Goal: Find specific page/section: Find specific page/section

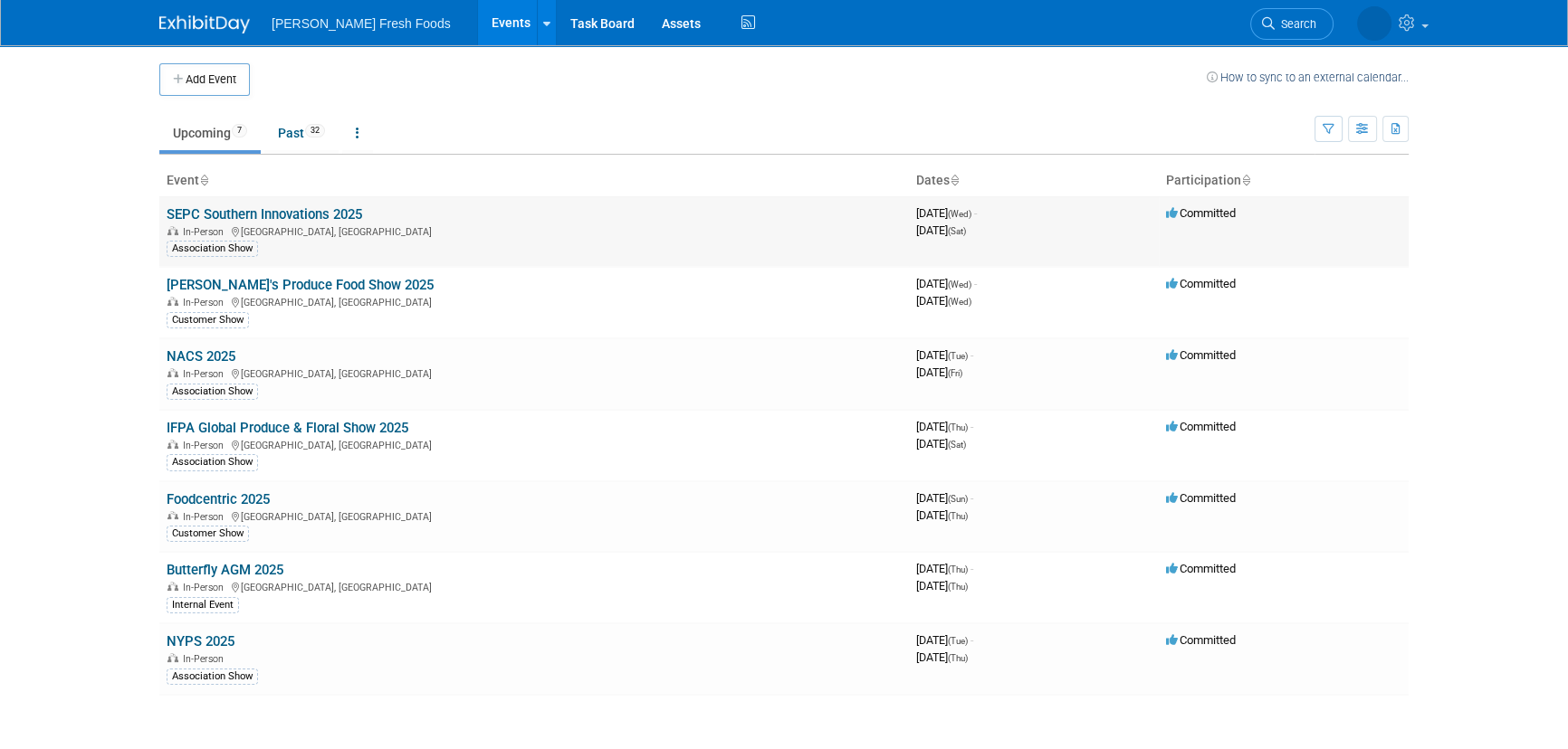
click at [243, 214] on link "SEPC Southern Innovations 2025" at bounding box center [264, 214] width 195 height 16
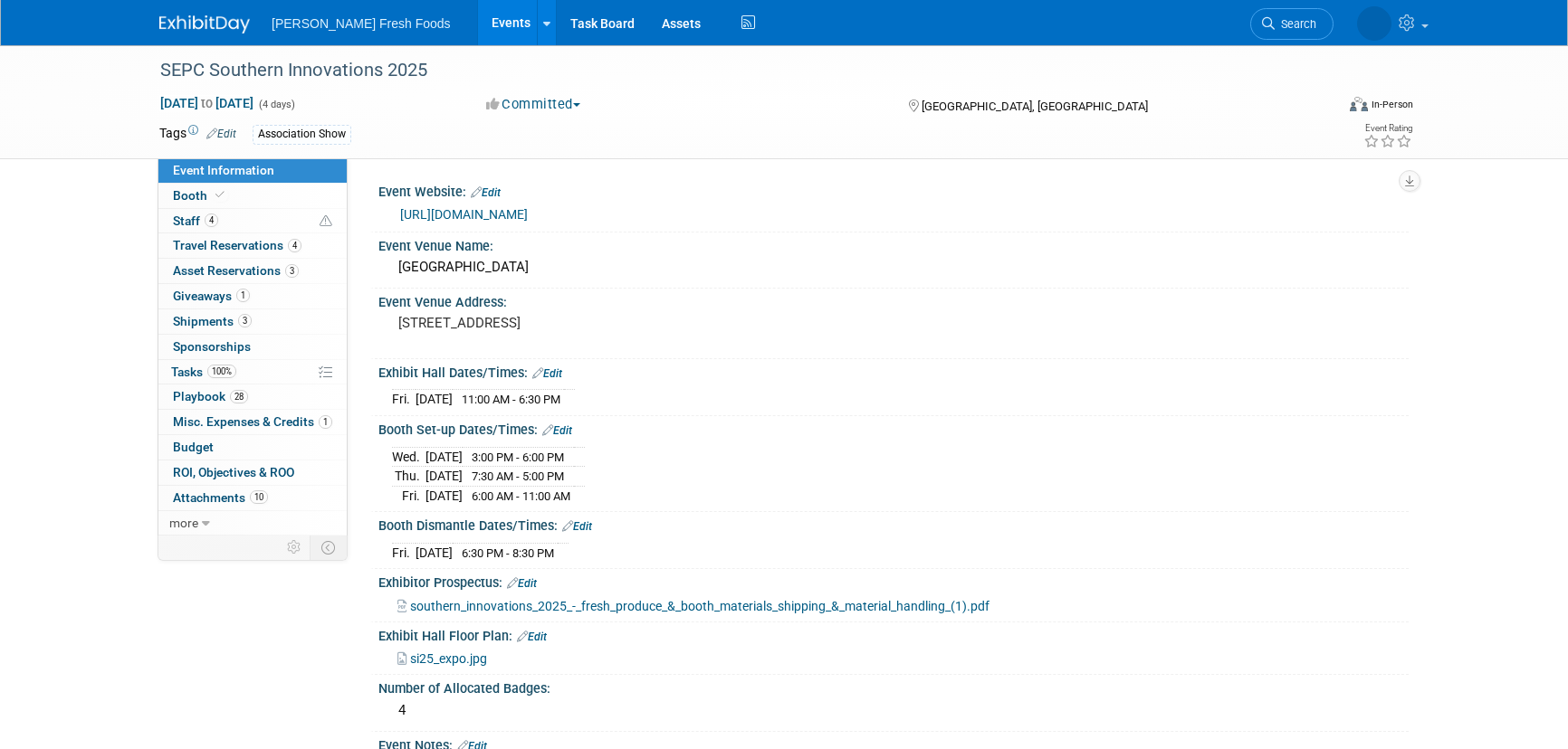
select select "Advanced Warehouse"
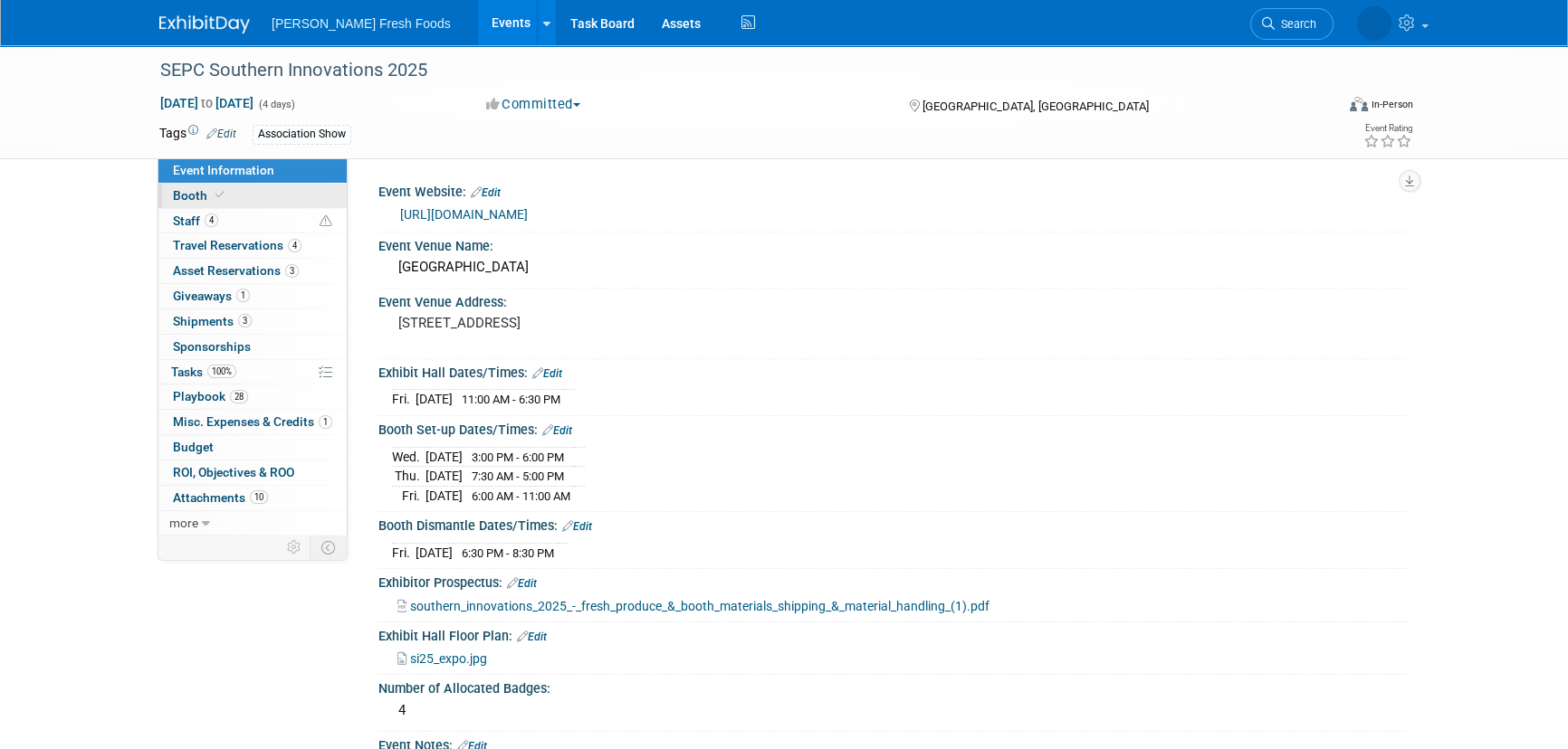
click at [233, 200] on link "Booth" at bounding box center [253, 195] width 189 height 24
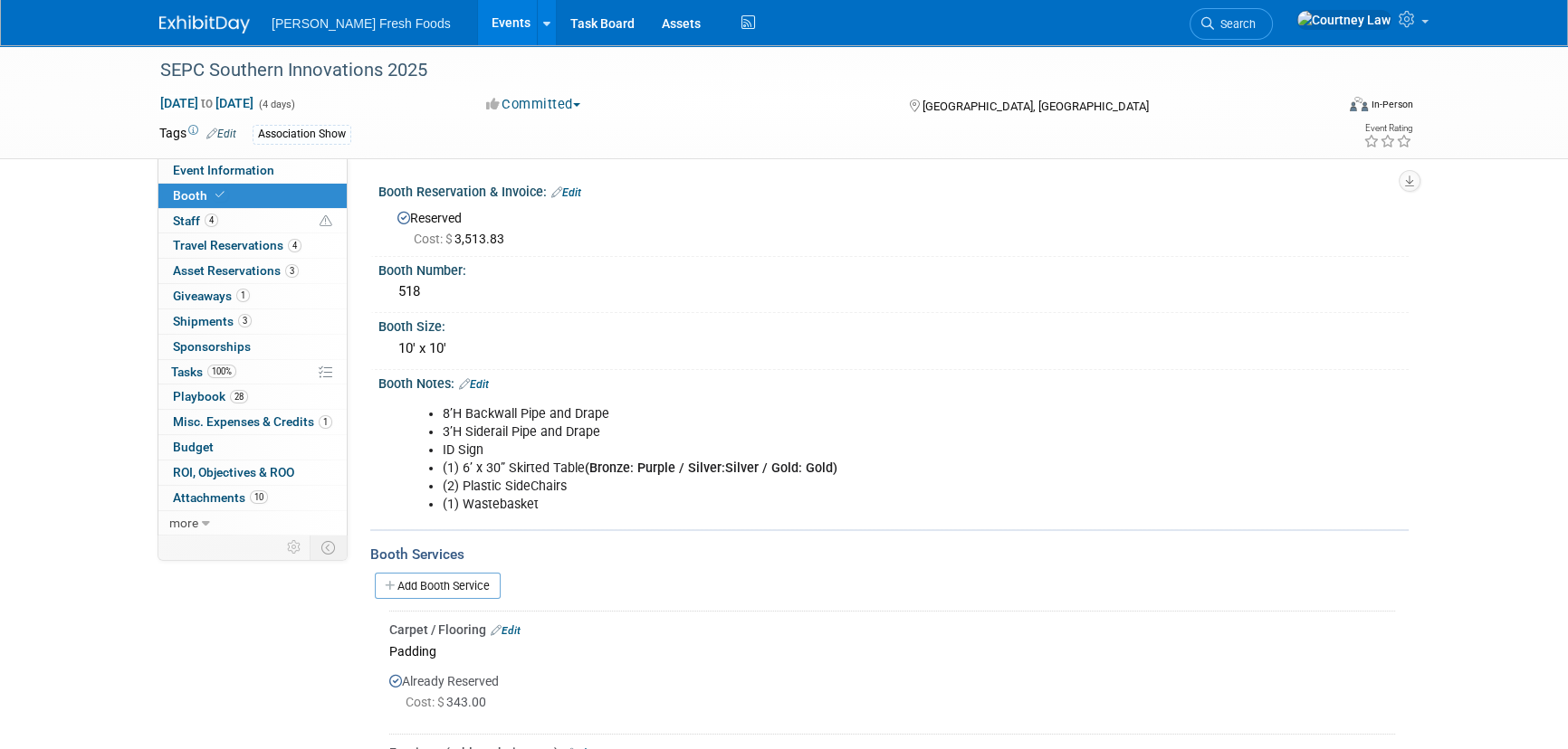
click at [172, 23] on img at bounding box center [205, 24] width 90 height 18
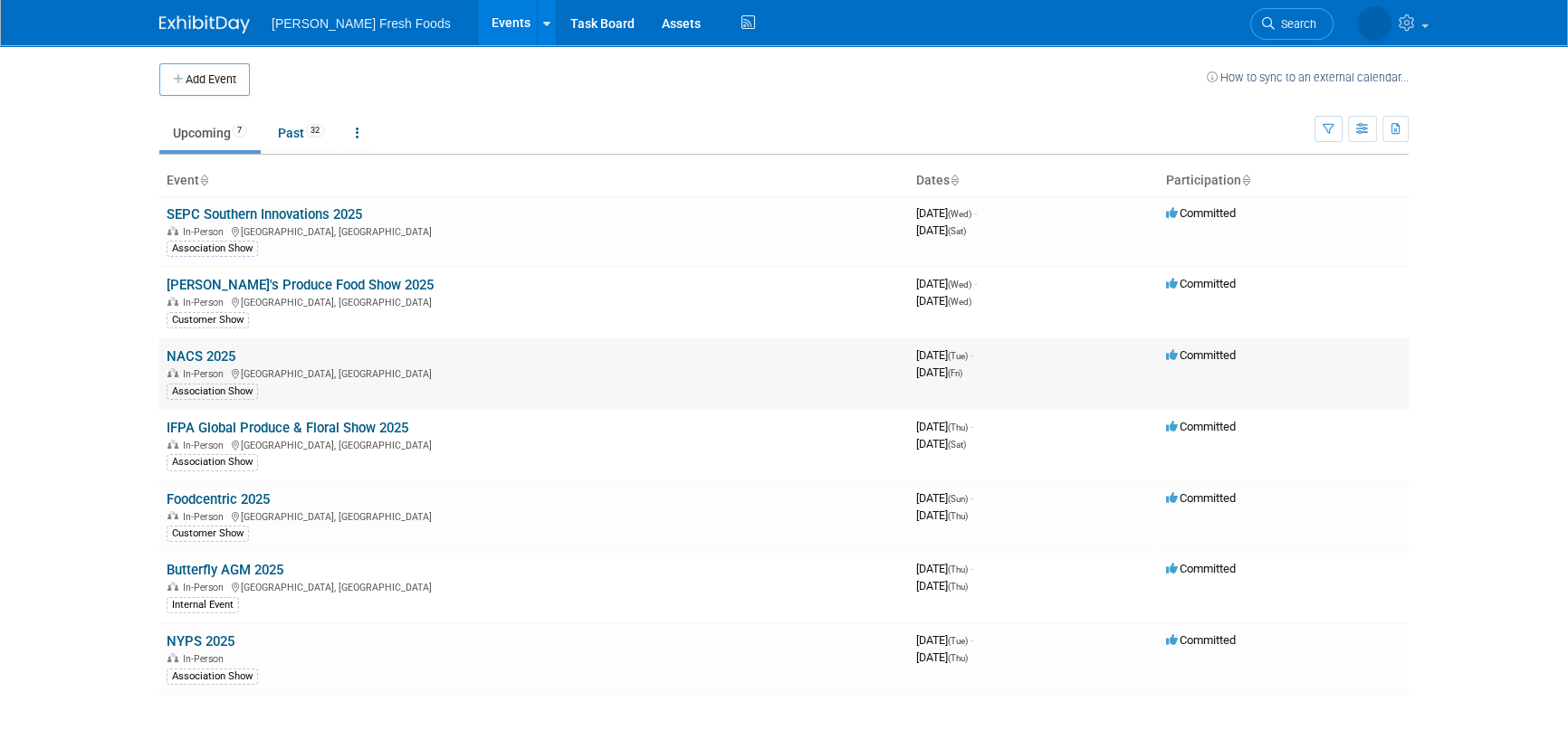
click at [212, 355] on link "NACS 2025" at bounding box center [201, 356] width 69 height 16
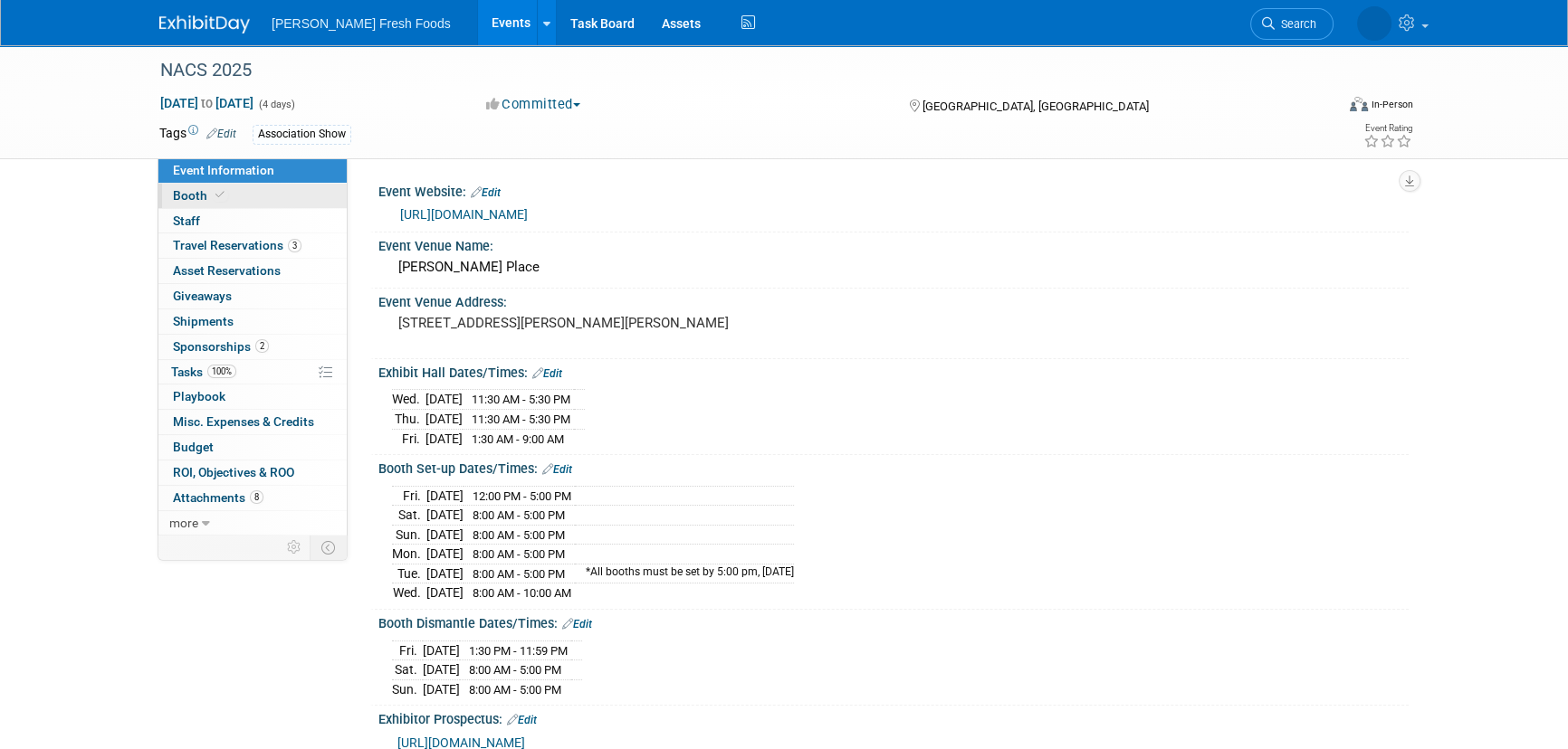
click at [202, 189] on span "Booth" at bounding box center [200, 195] width 55 height 14
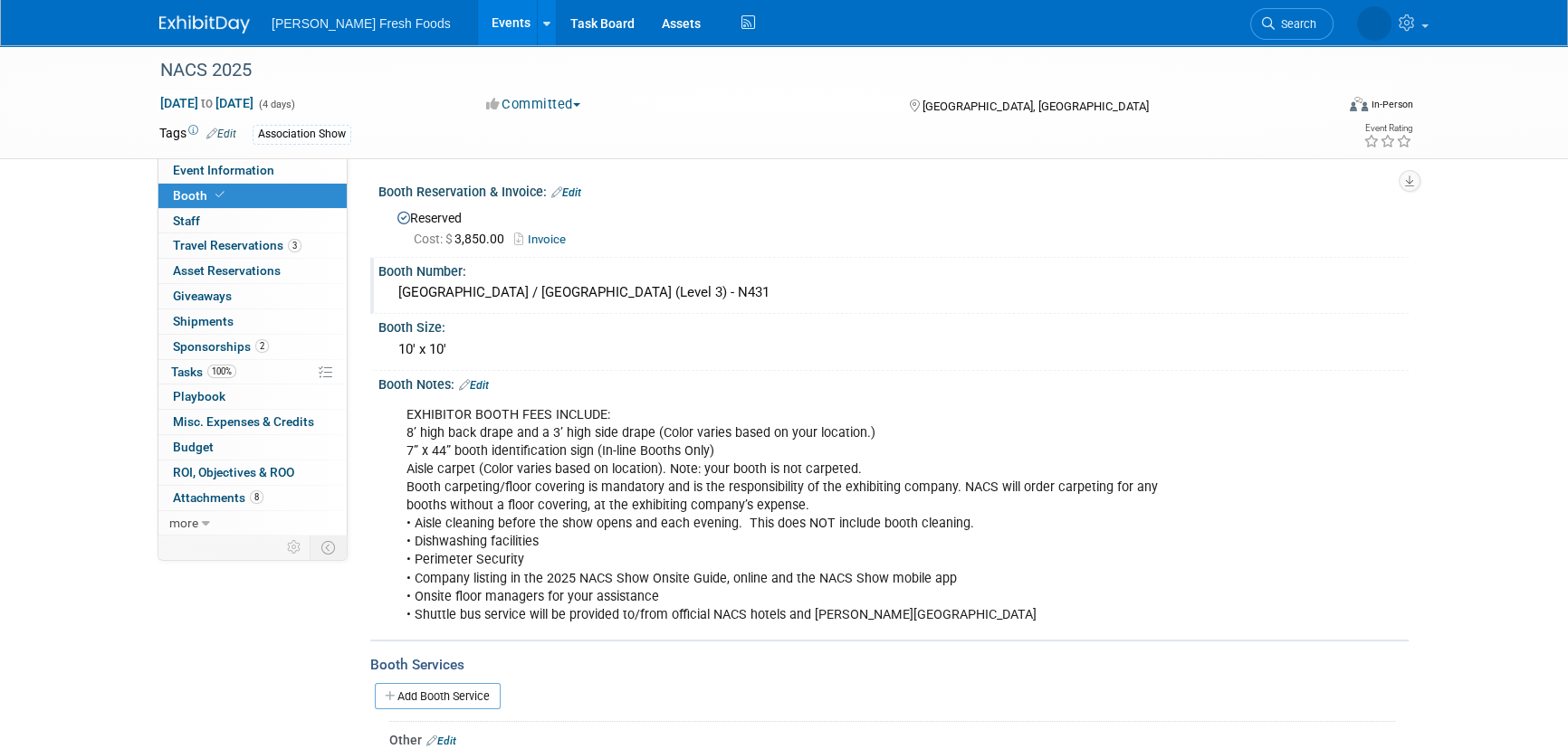
drag, startPoint x: 390, startPoint y: 290, endPoint x: 644, endPoint y: 289, distance: 254.0
click at [644, 289] on div "North Building / Hall B (Level 3) - N431" at bounding box center [893, 293] width 1030 height 30
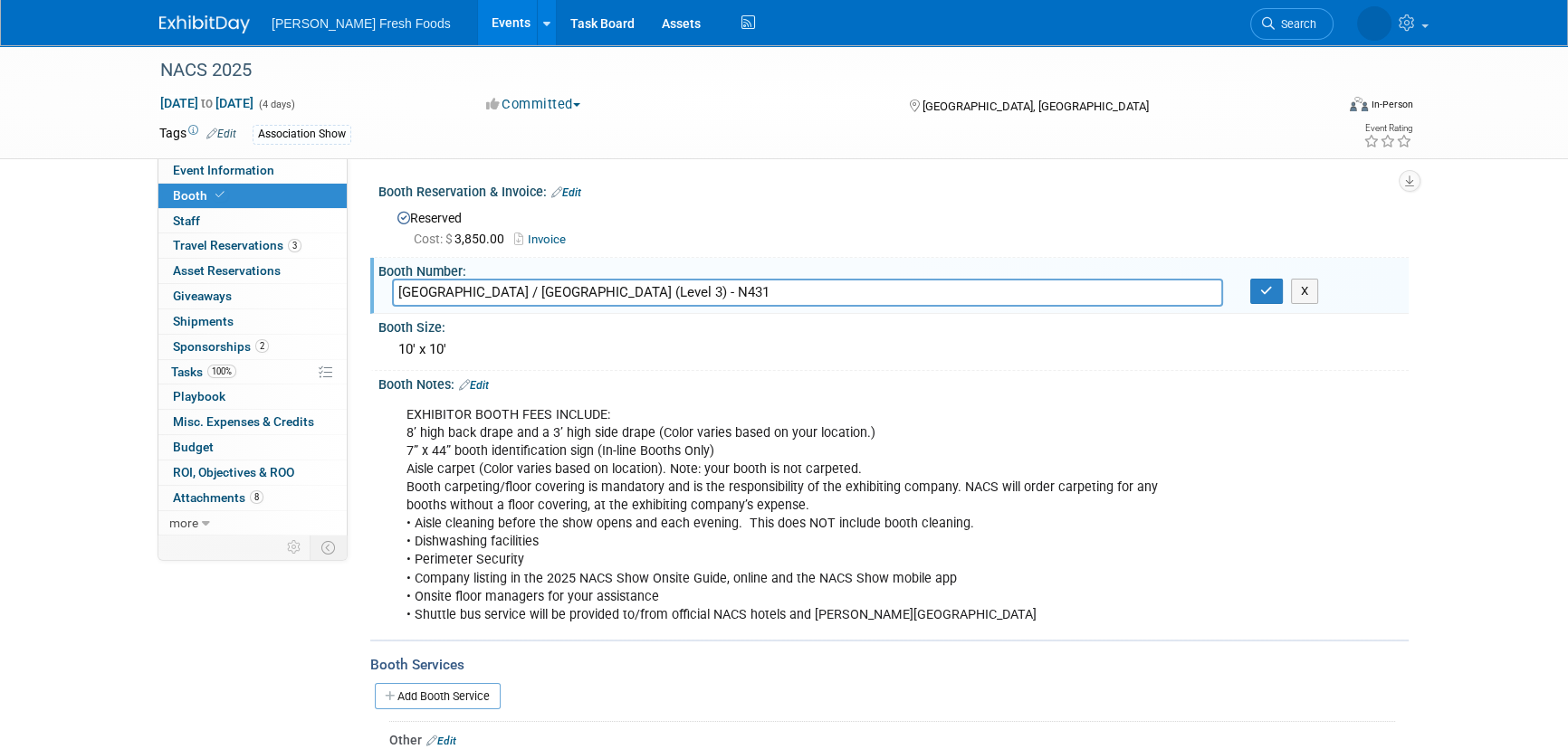
click at [448, 290] on input "North Building / Hall B (Level 3) - N431" at bounding box center [807, 292] width 831 height 28
click at [1294, 299] on button "X" at bounding box center [1304, 291] width 28 height 25
